Goal: Information Seeking & Learning: Learn about a topic

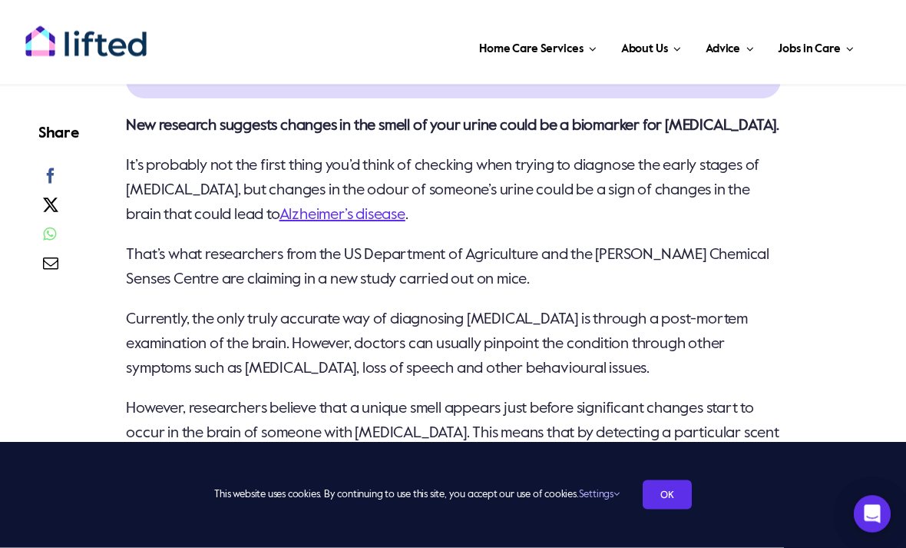
scroll to position [1101, 0]
click at [330, 223] on link "Alzheimer’s disease" at bounding box center [343, 214] width 126 height 15
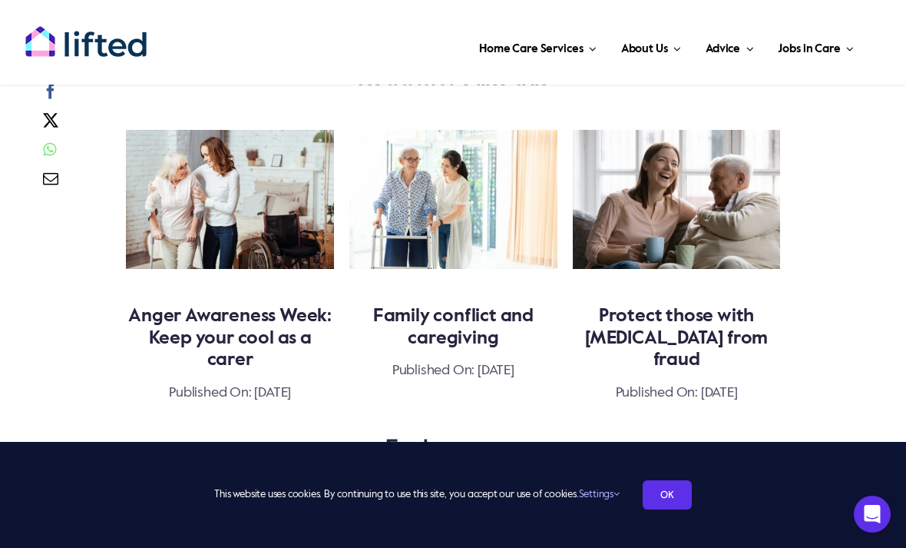
scroll to position [3407, 0]
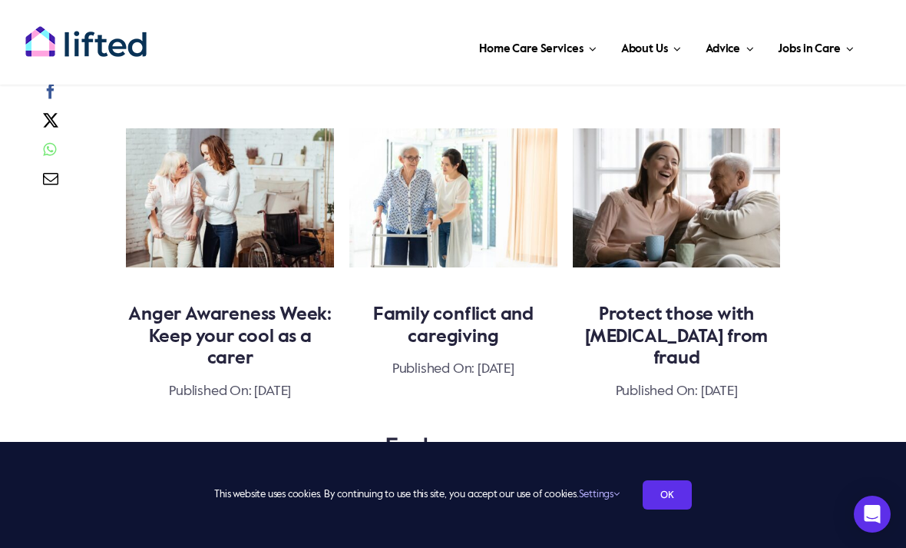
click at [191, 305] on link "Anger Awareness Week: Keep your cool as a carer" at bounding box center [230, 336] width 204 height 63
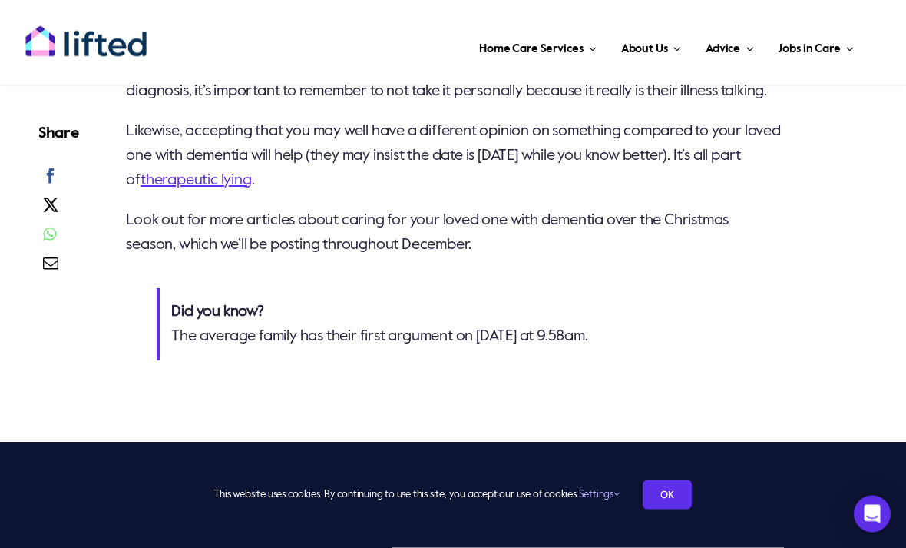
scroll to position [1595, 0]
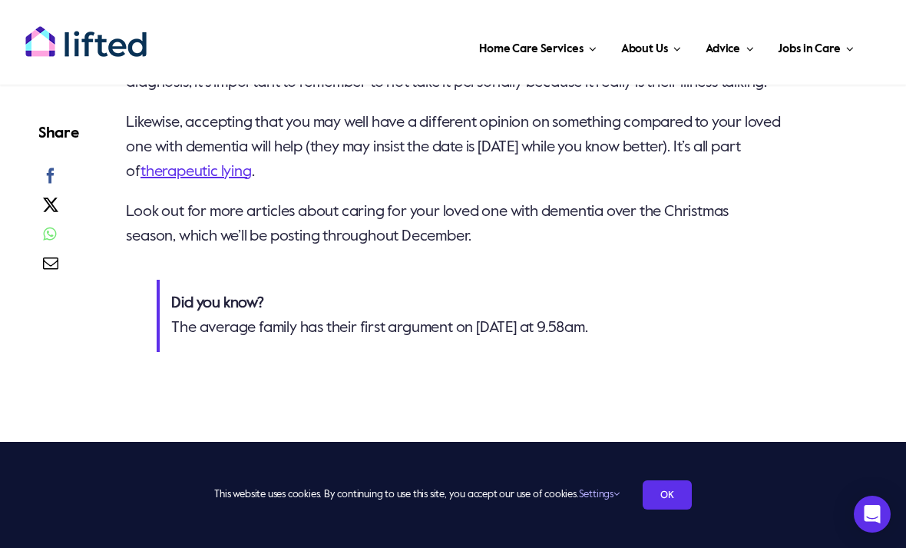
click at [252, 180] on link "therapeutic lying" at bounding box center [196, 171] width 111 height 15
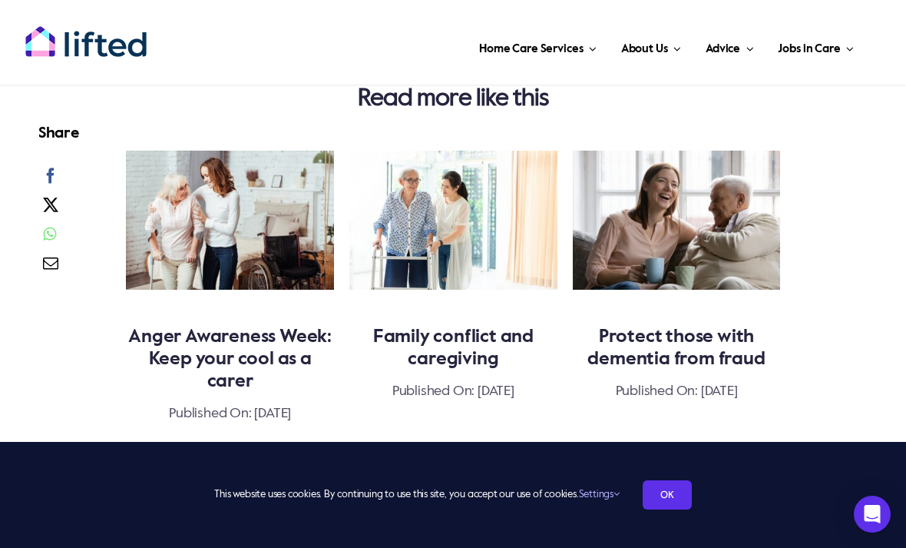
scroll to position [3129, 0]
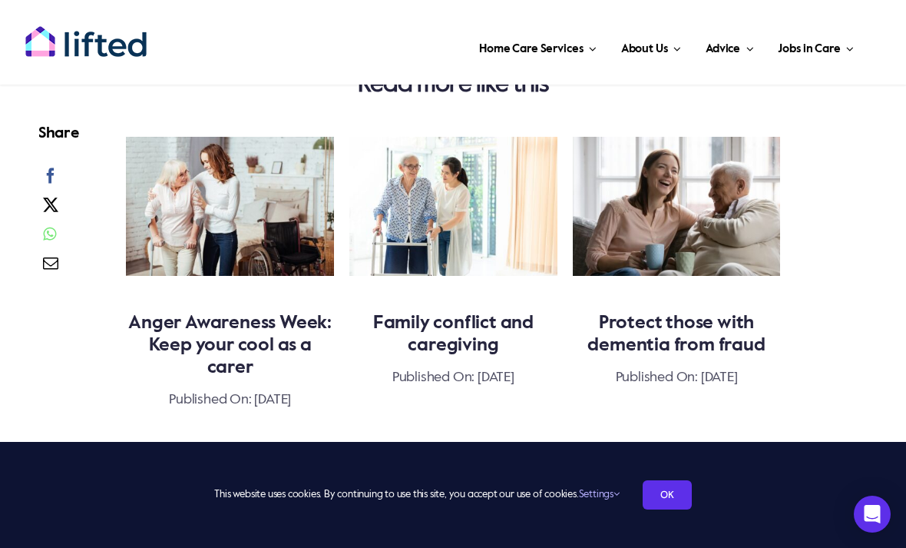
click at [475, 313] on link "Family conflict and caregiving" at bounding box center [453, 333] width 161 height 41
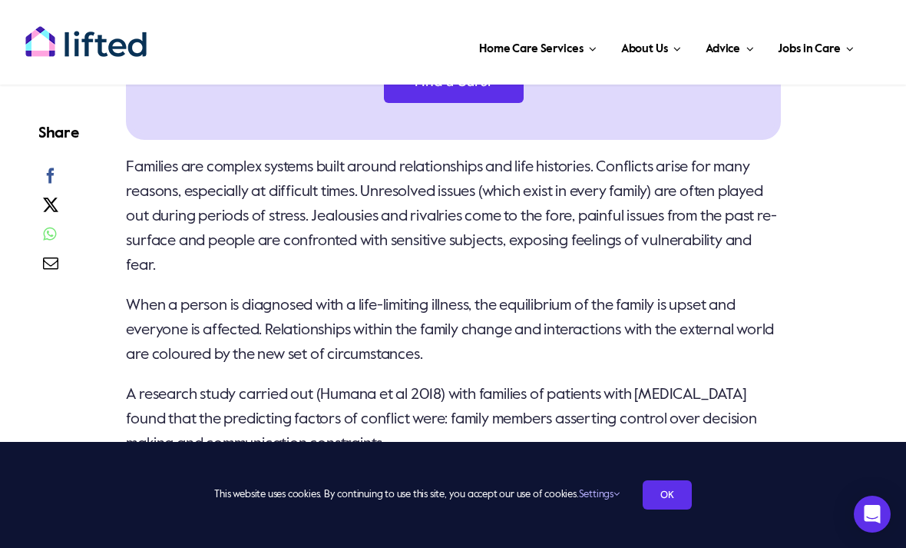
scroll to position [971, 0]
